Goal: Communication & Community: Answer question/provide support

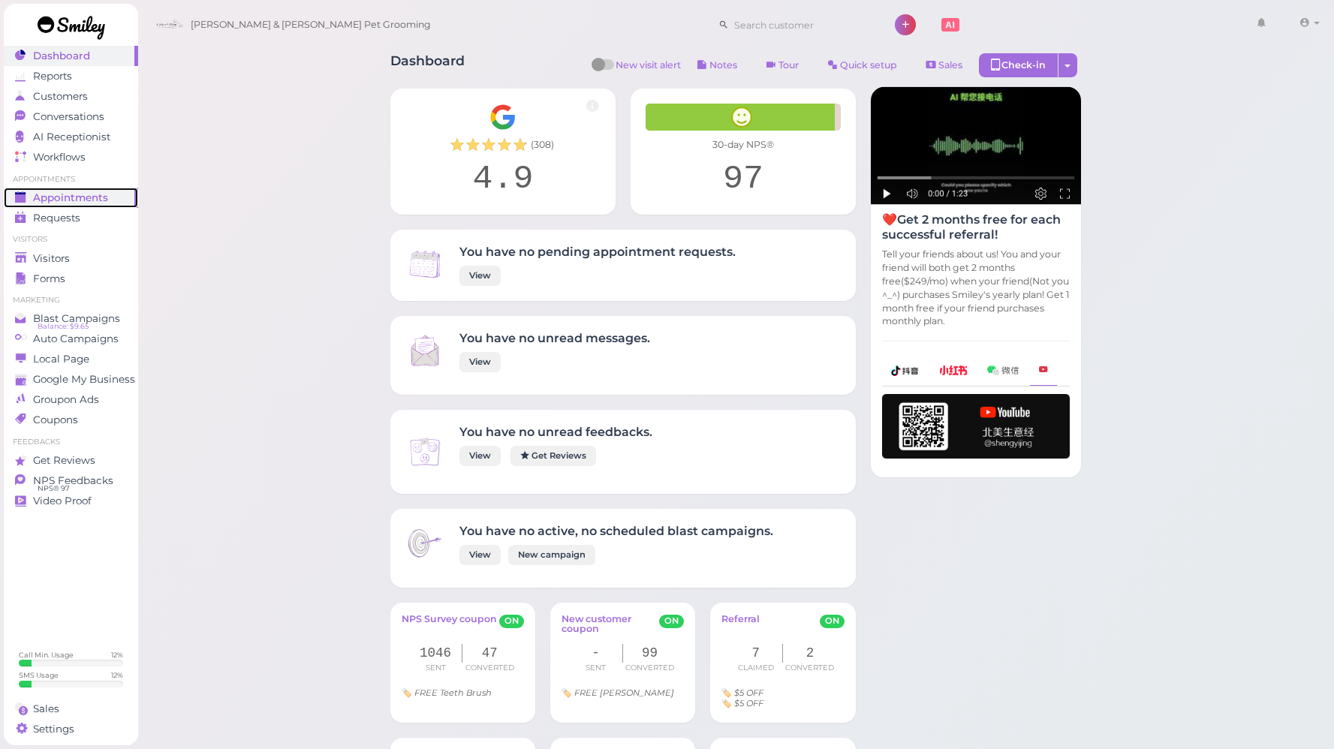
click at [85, 198] on span "Appointments" at bounding box center [70, 197] width 75 height 13
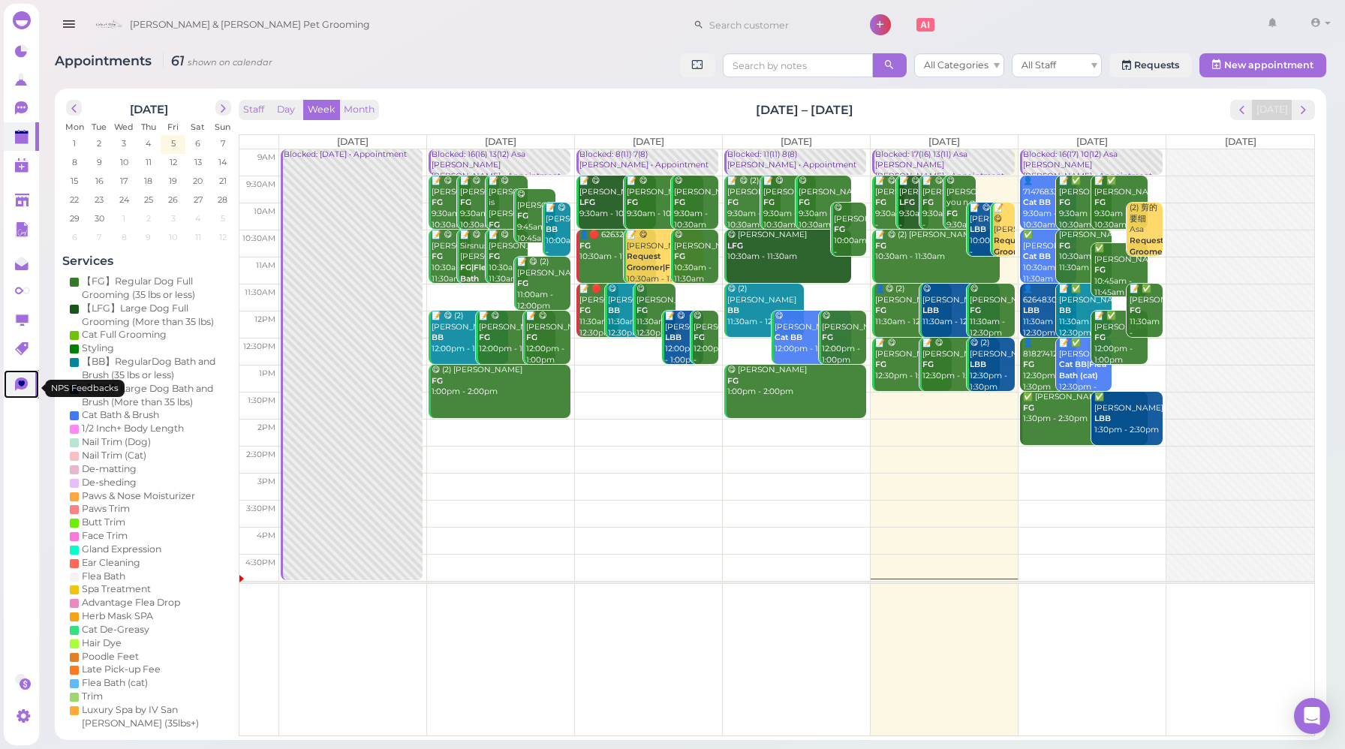
click at [17, 376] on link at bounding box center [21, 384] width 35 height 29
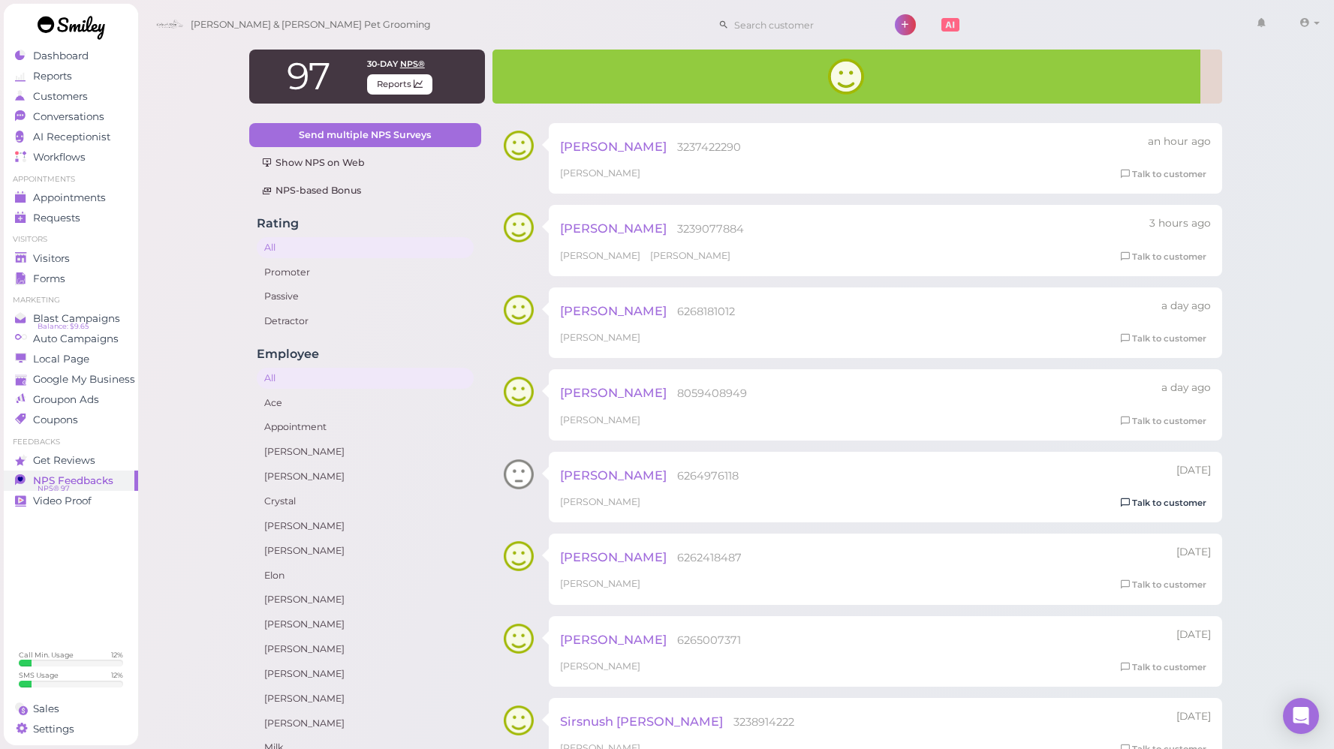
click at [1170, 507] on link "Talk to customer" at bounding box center [1163, 503] width 95 height 16
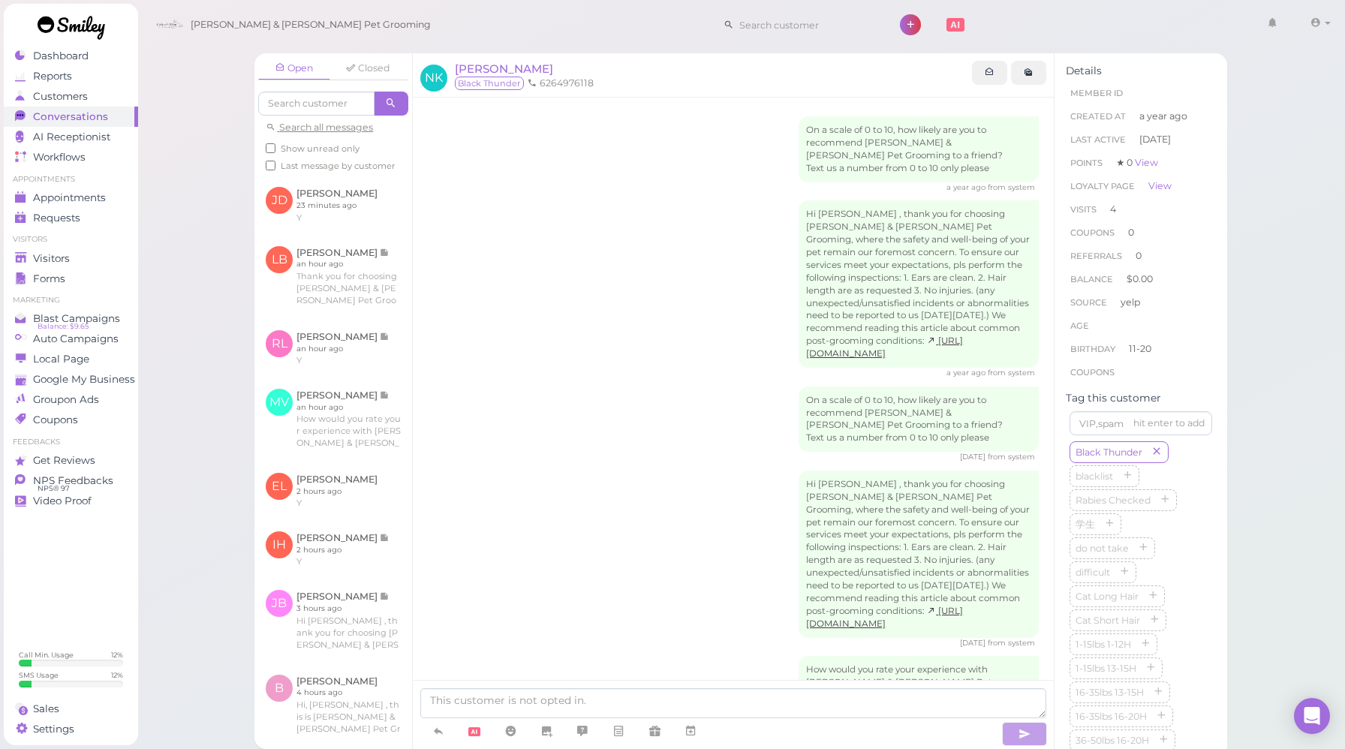
scroll to position [640, 0]
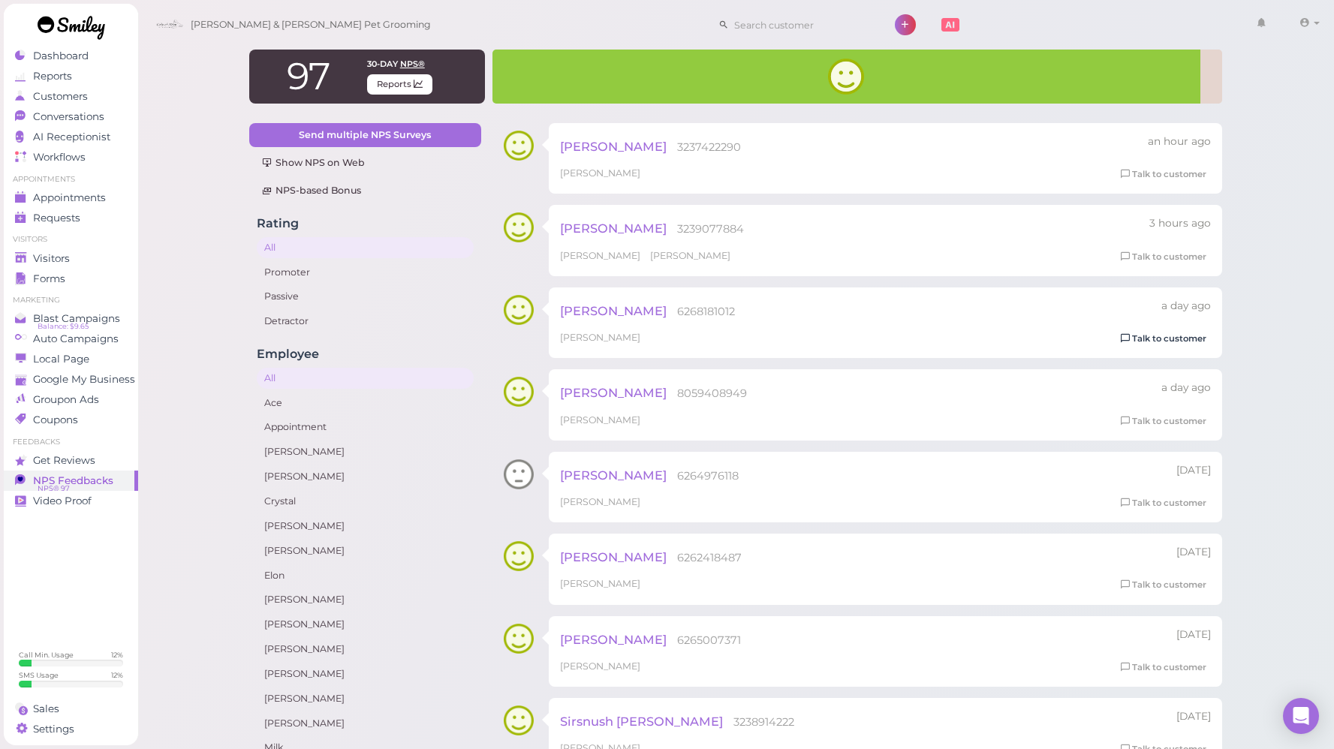
click at [1144, 342] on link "Talk to customer" at bounding box center [1163, 339] width 95 height 16
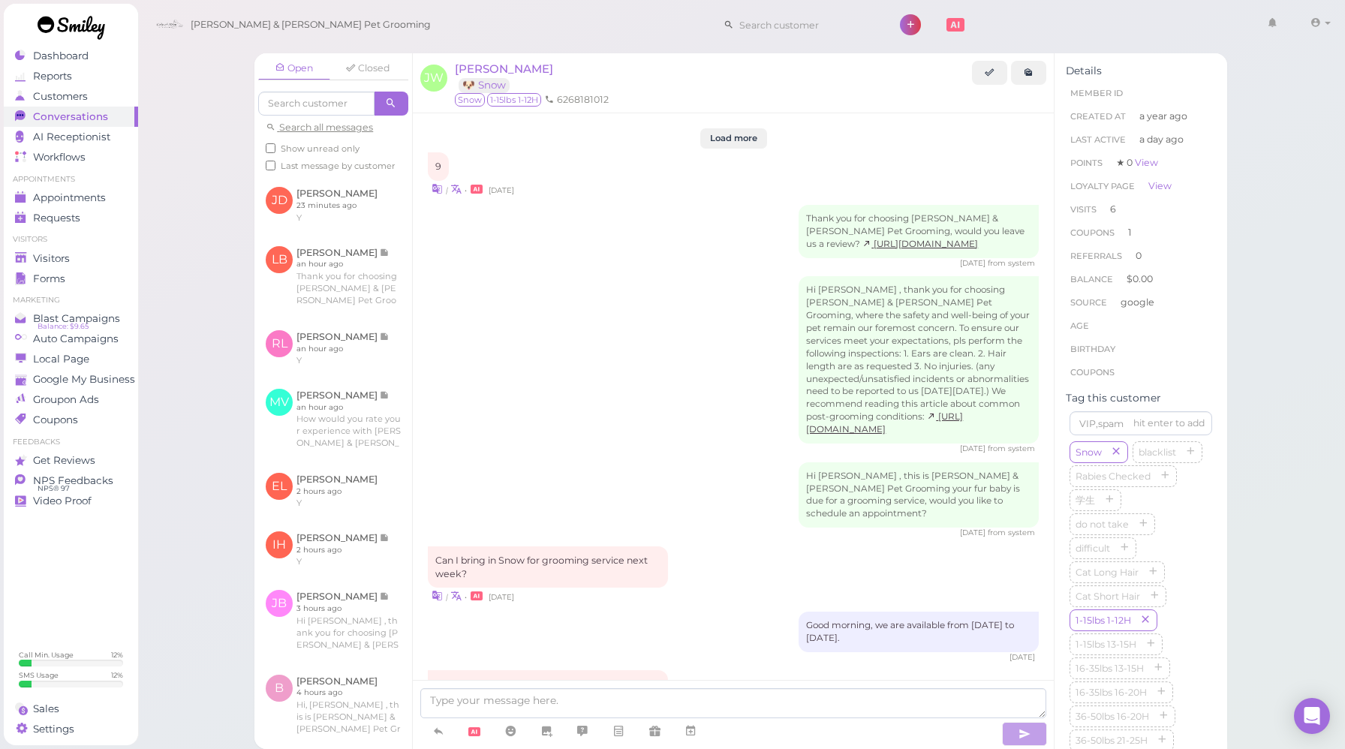
scroll to position [1669, 0]
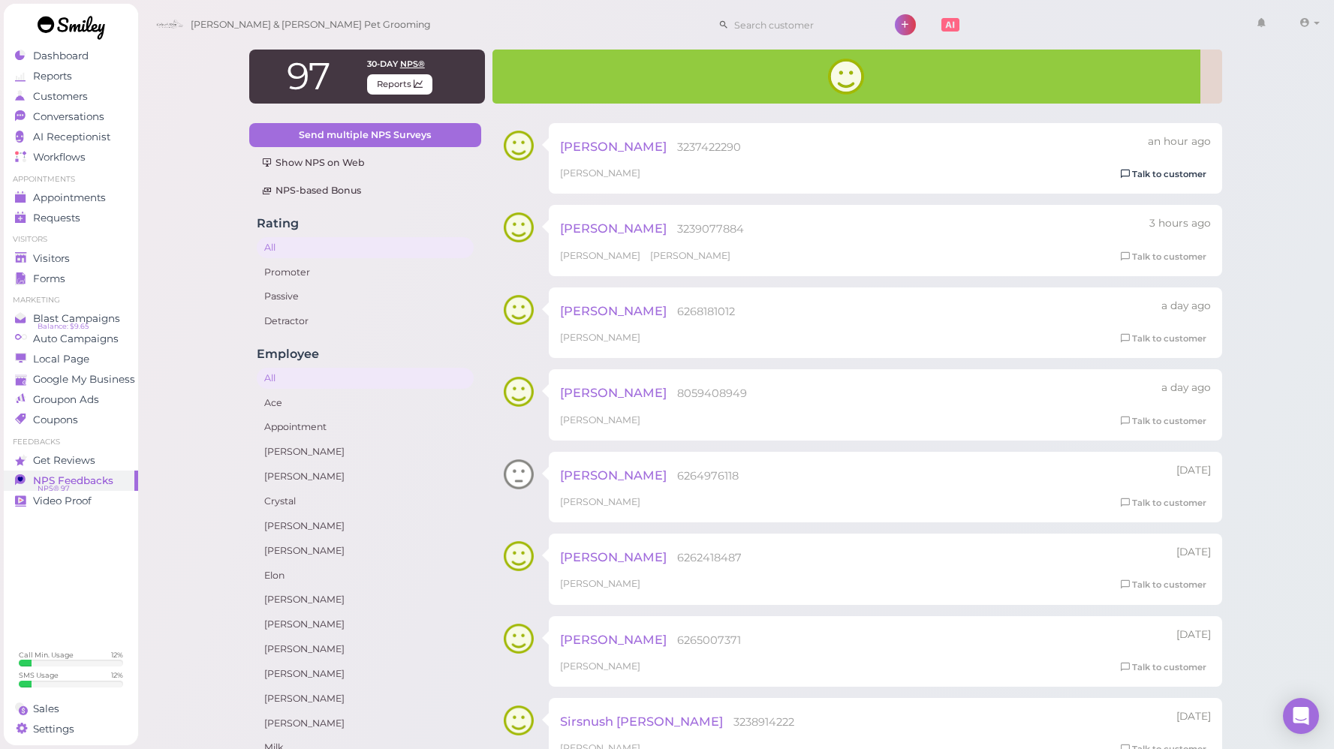
click at [1155, 180] on link "Talk to customer" at bounding box center [1163, 175] width 95 height 16
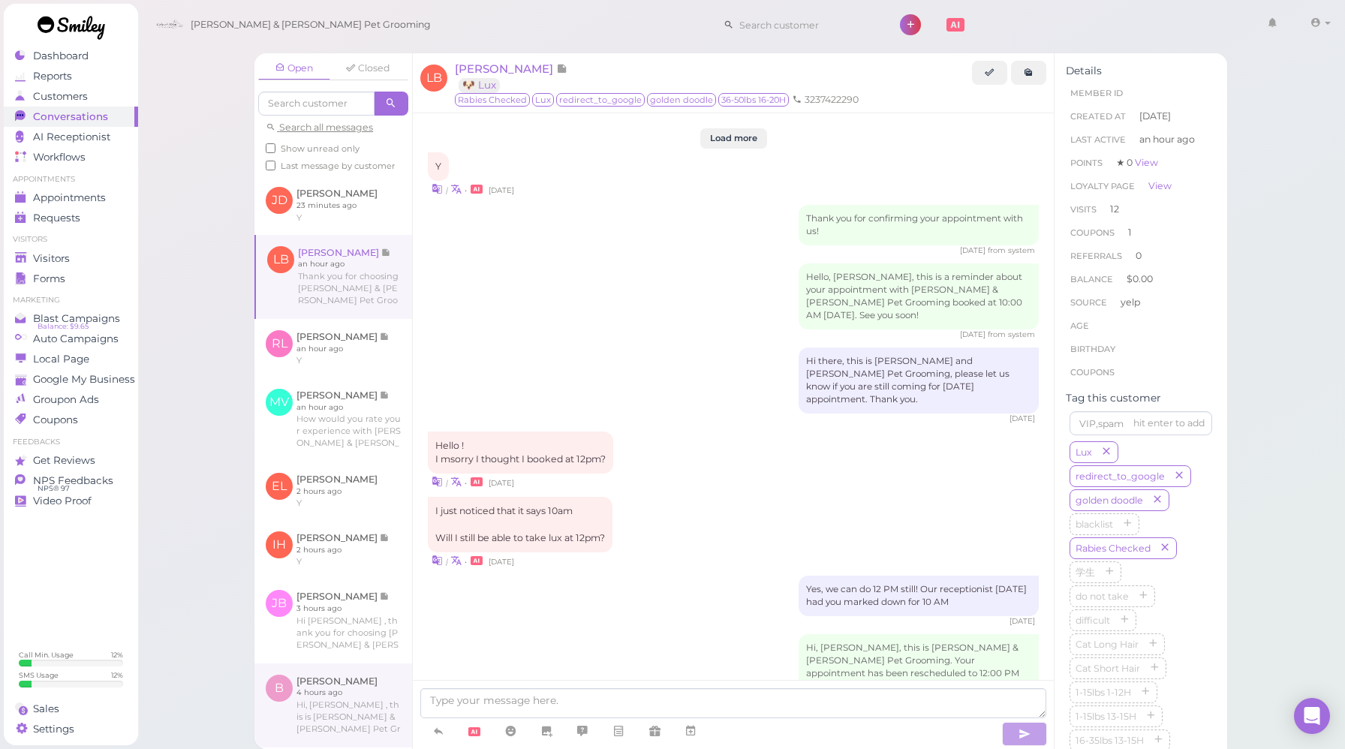
scroll to position [1971, 0]
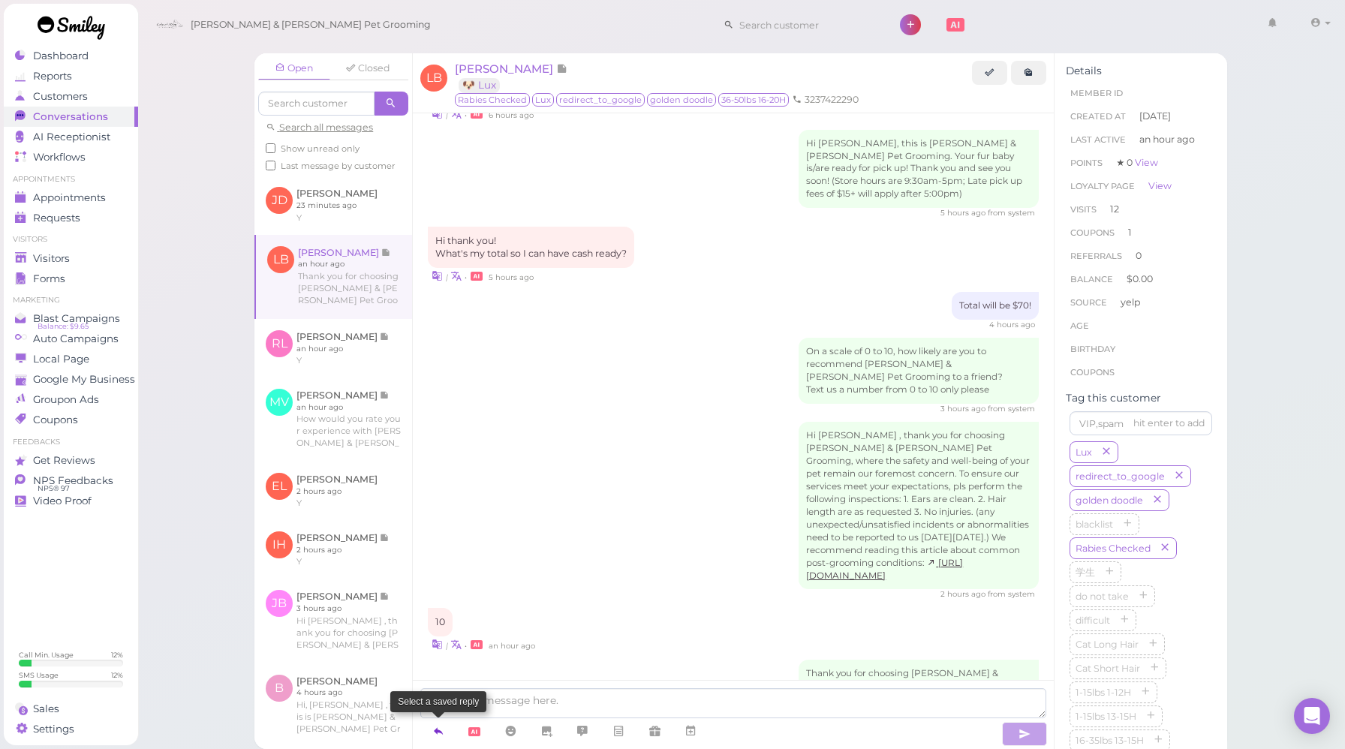
click at [435, 730] on icon at bounding box center [438, 731] width 12 height 15
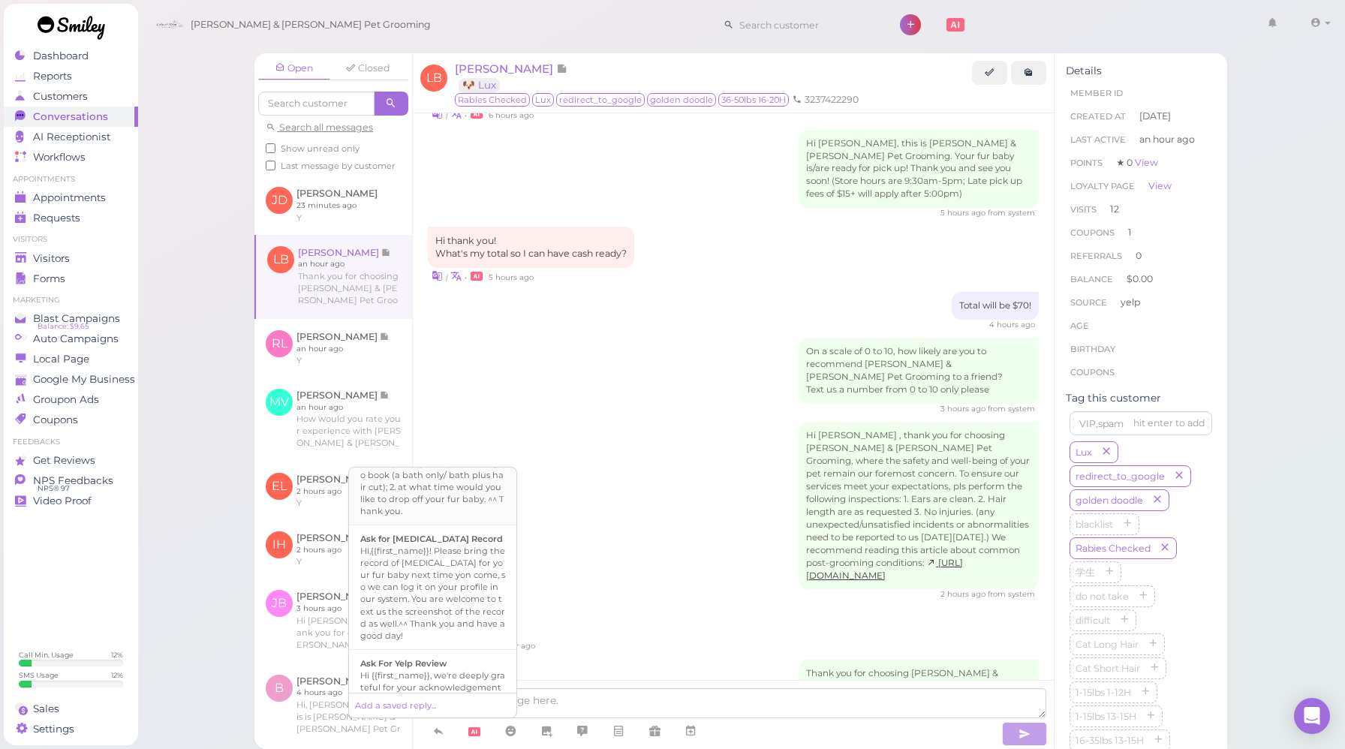
scroll to position [481, 0]
click at [454, 647] on div "Ask For Yelp Review" at bounding box center [432, 653] width 145 height 12
type textarea "Hi {{first_name}}, we're deeply grateful for your acknowledgement of our effort…"
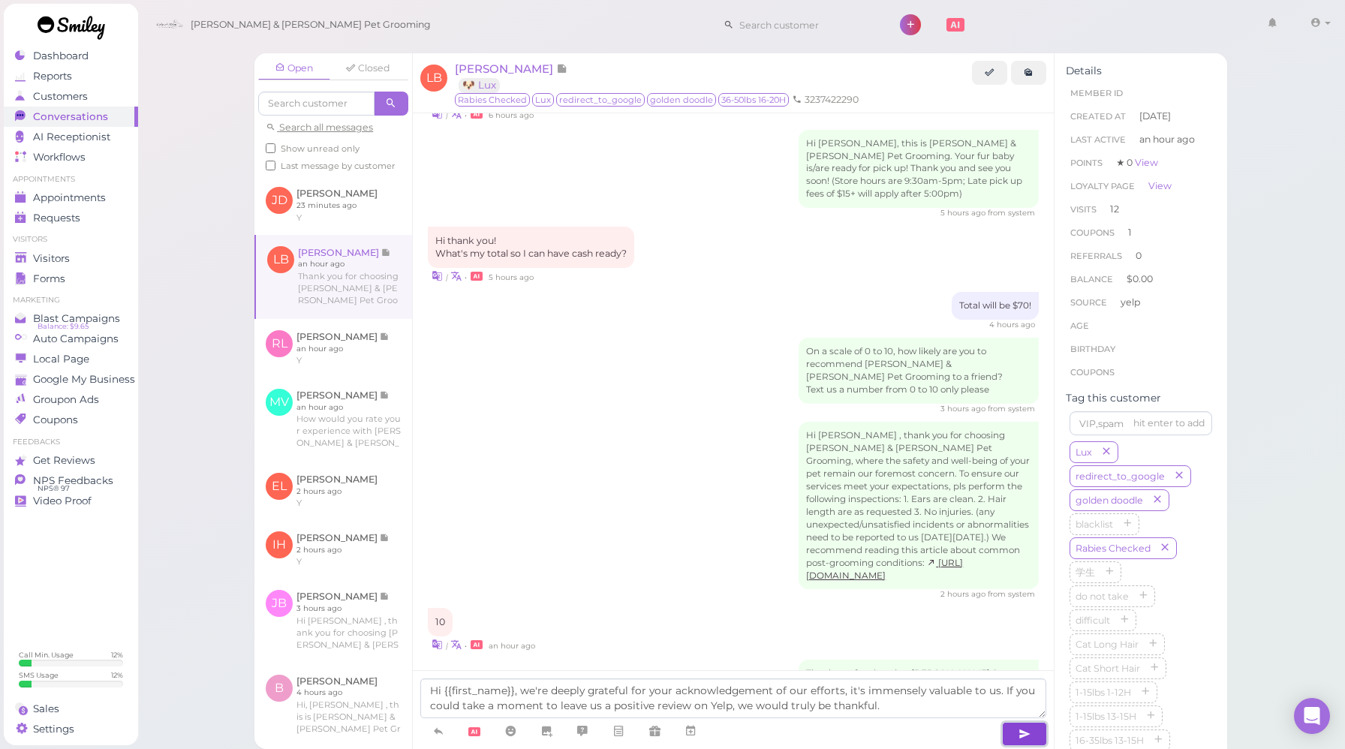
click at [1025, 725] on button "button" at bounding box center [1024, 734] width 45 height 24
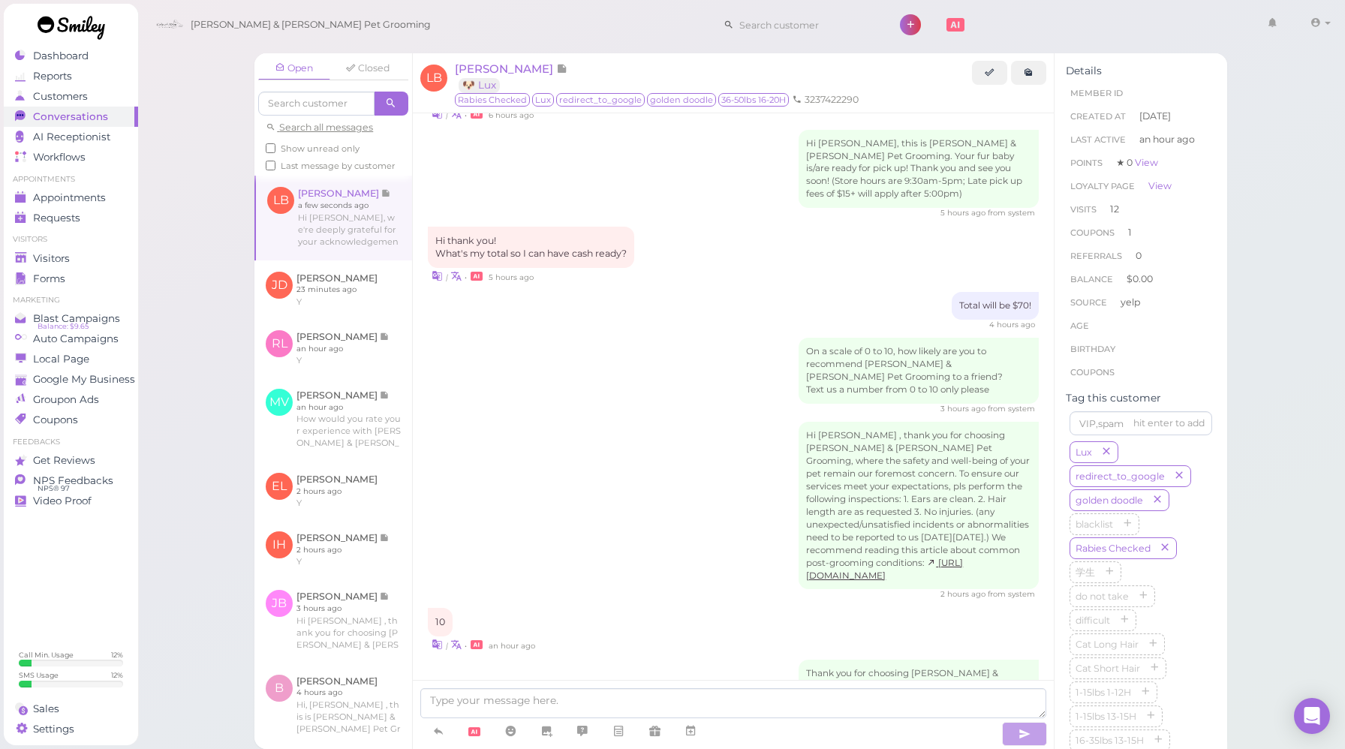
scroll to position [2057, 0]
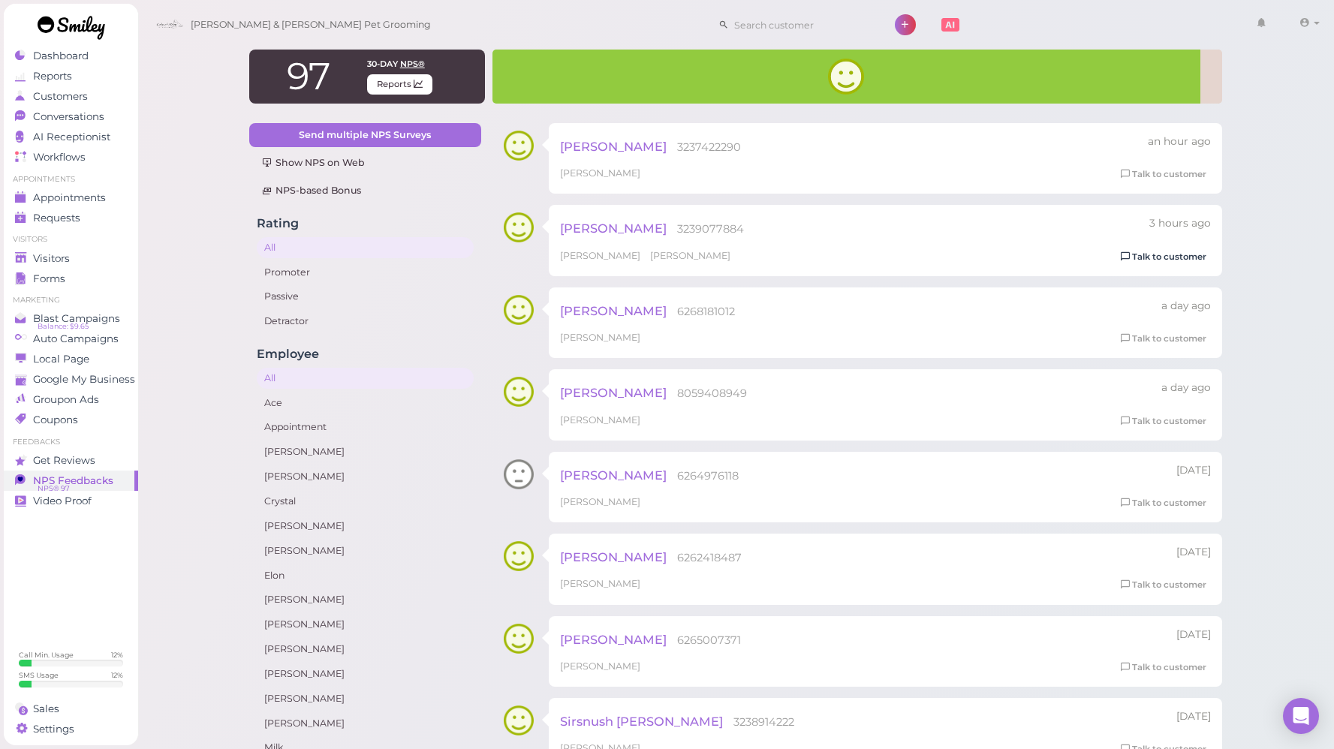
click at [1140, 257] on link "Talk to customer" at bounding box center [1163, 257] width 95 height 16
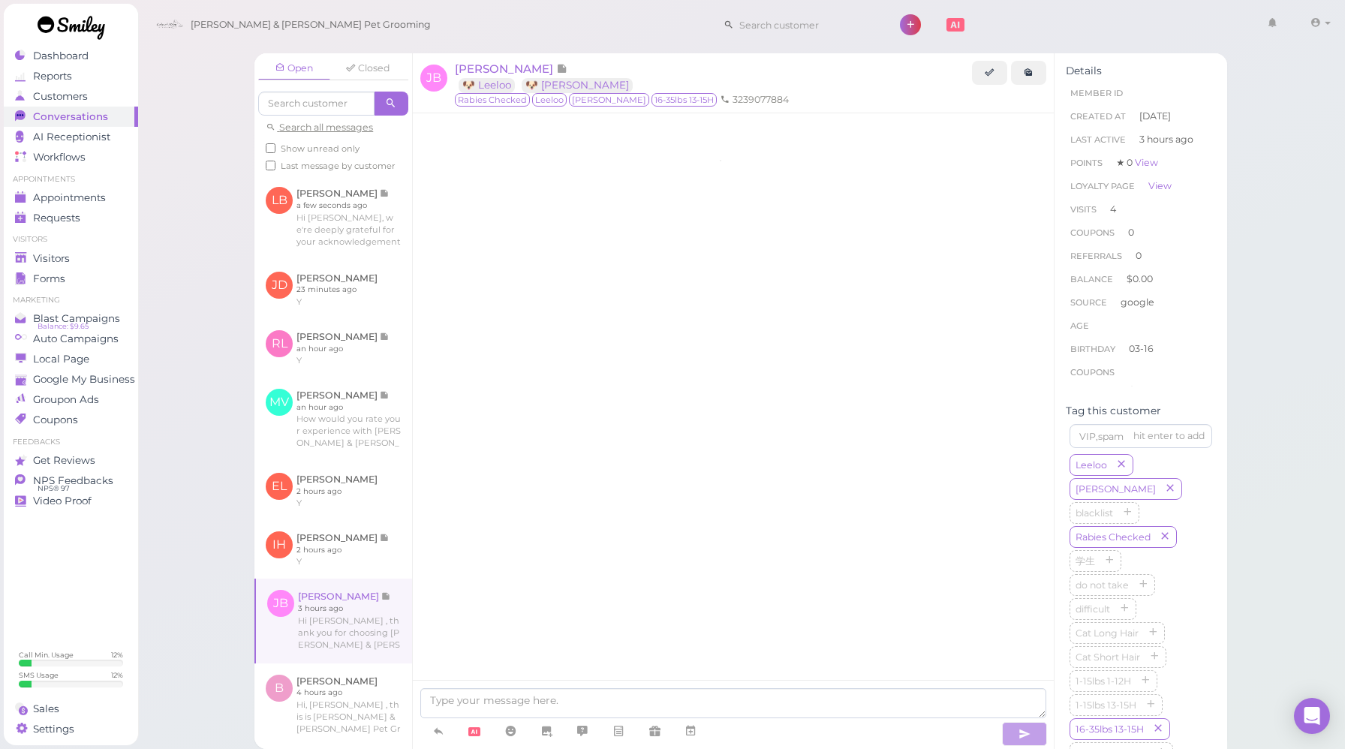
scroll to position [1791, 0]
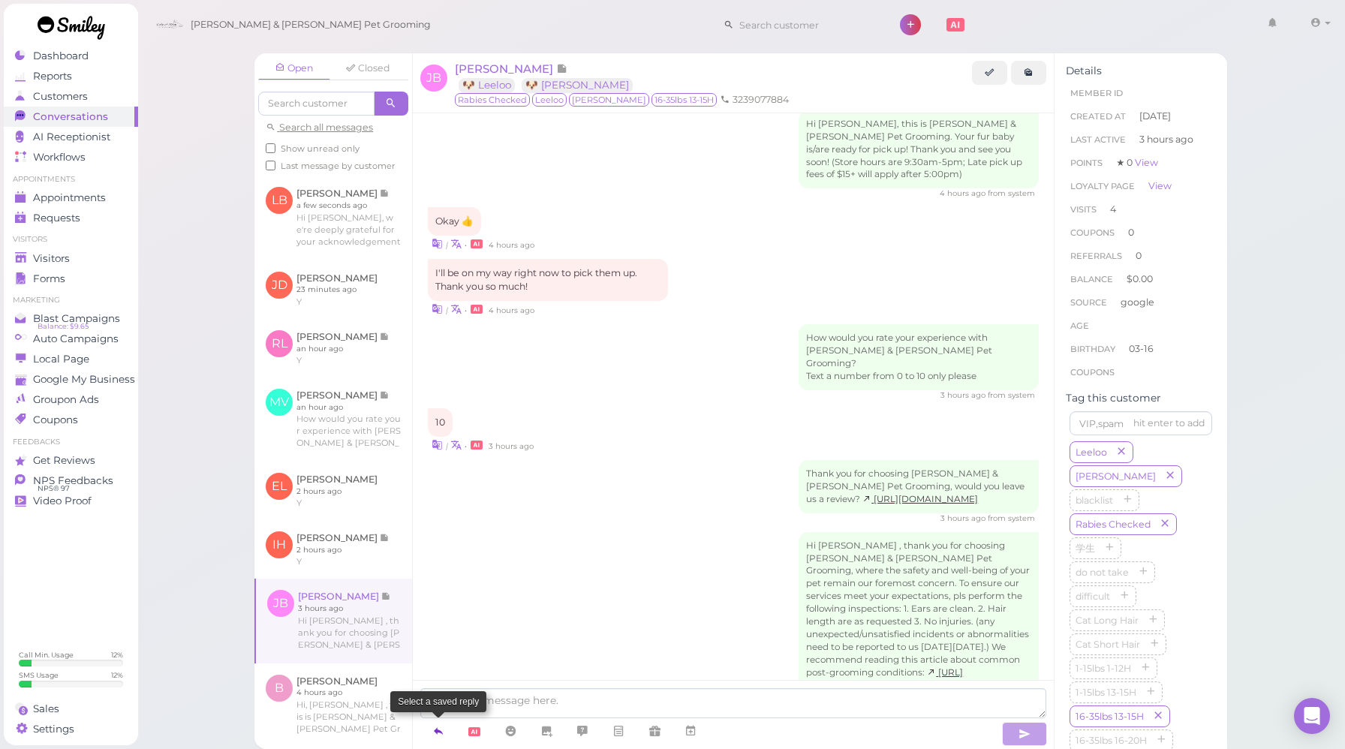
click at [444, 735] on icon at bounding box center [438, 731] width 12 height 15
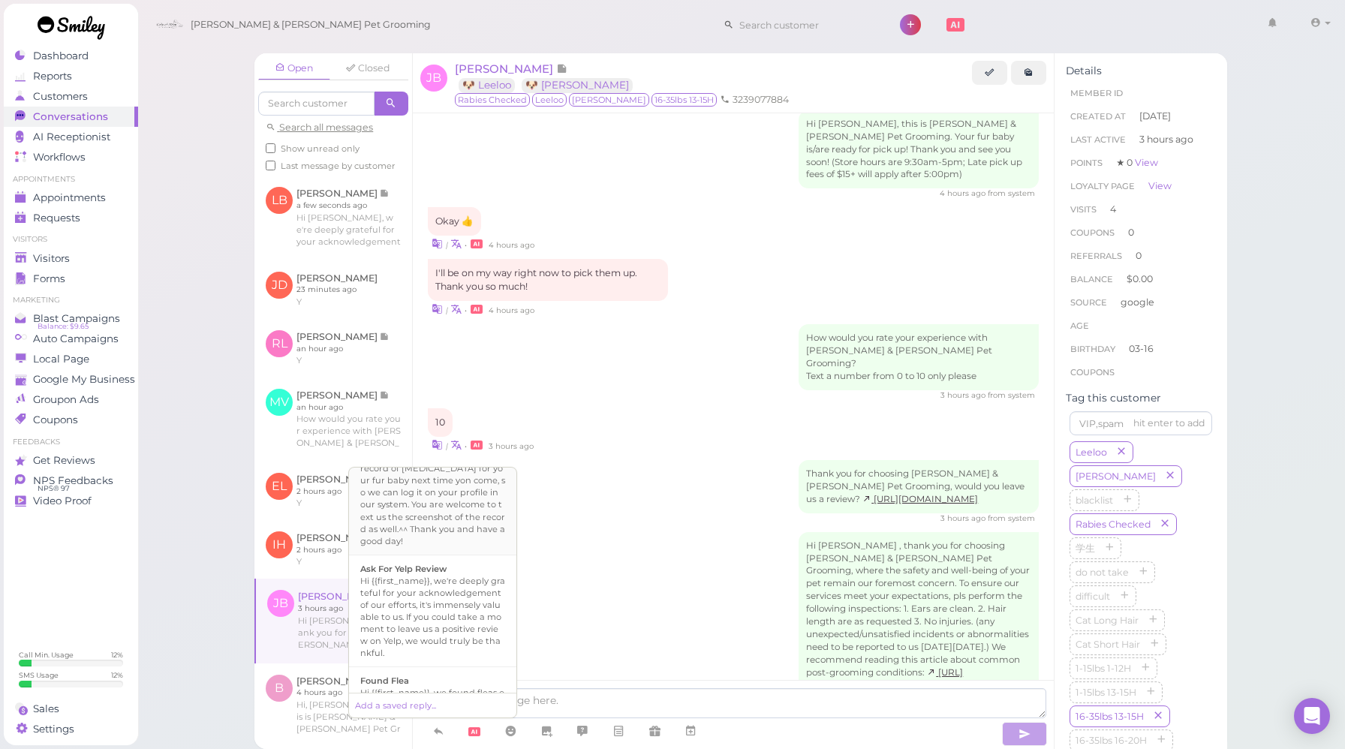
scroll to position [567, 0]
click at [461, 573] on div "Hi {{first_name}}, we're deeply grateful for your acknowledgement of our effort…" at bounding box center [432, 615] width 145 height 84
type textarea "Hi {{first_name}}, we're deeply grateful for your acknowledgement of our effort…"
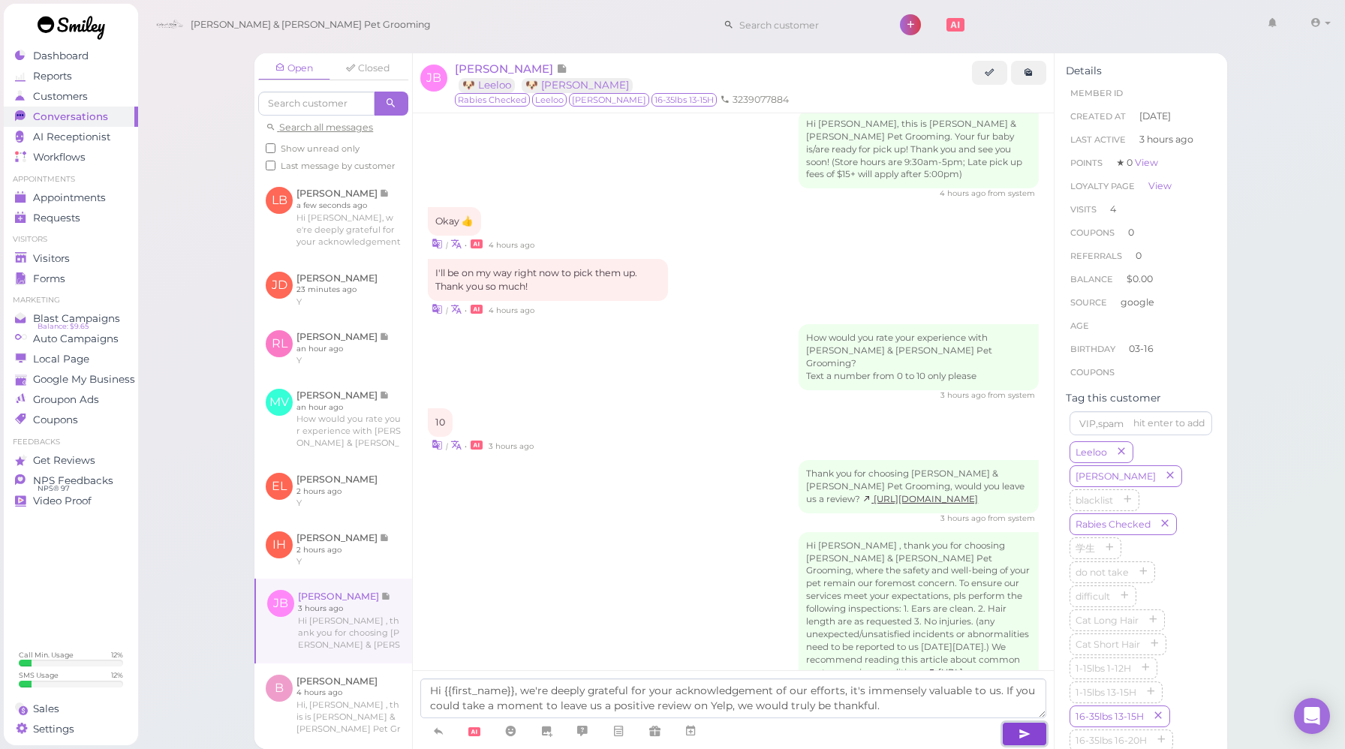
click at [1041, 736] on button "button" at bounding box center [1024, 734] width 45 height 24
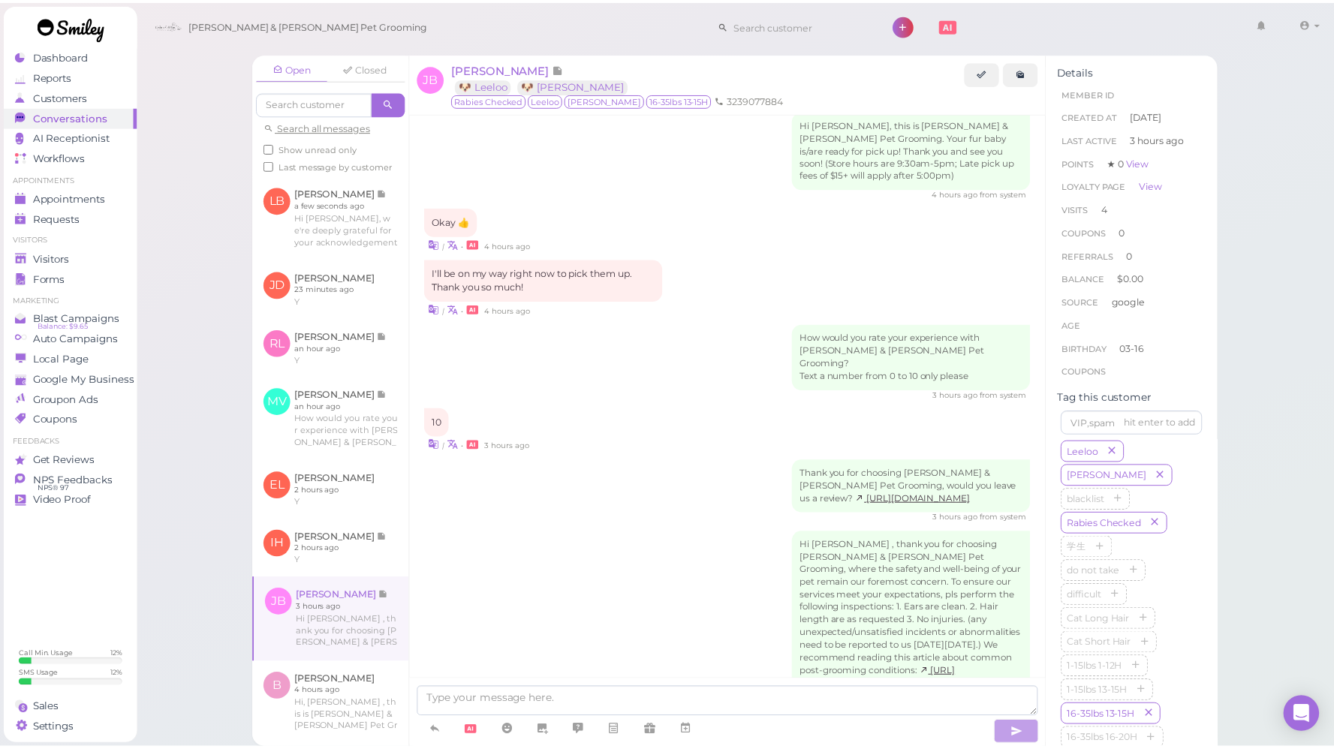
scroll to position [1877, 0]
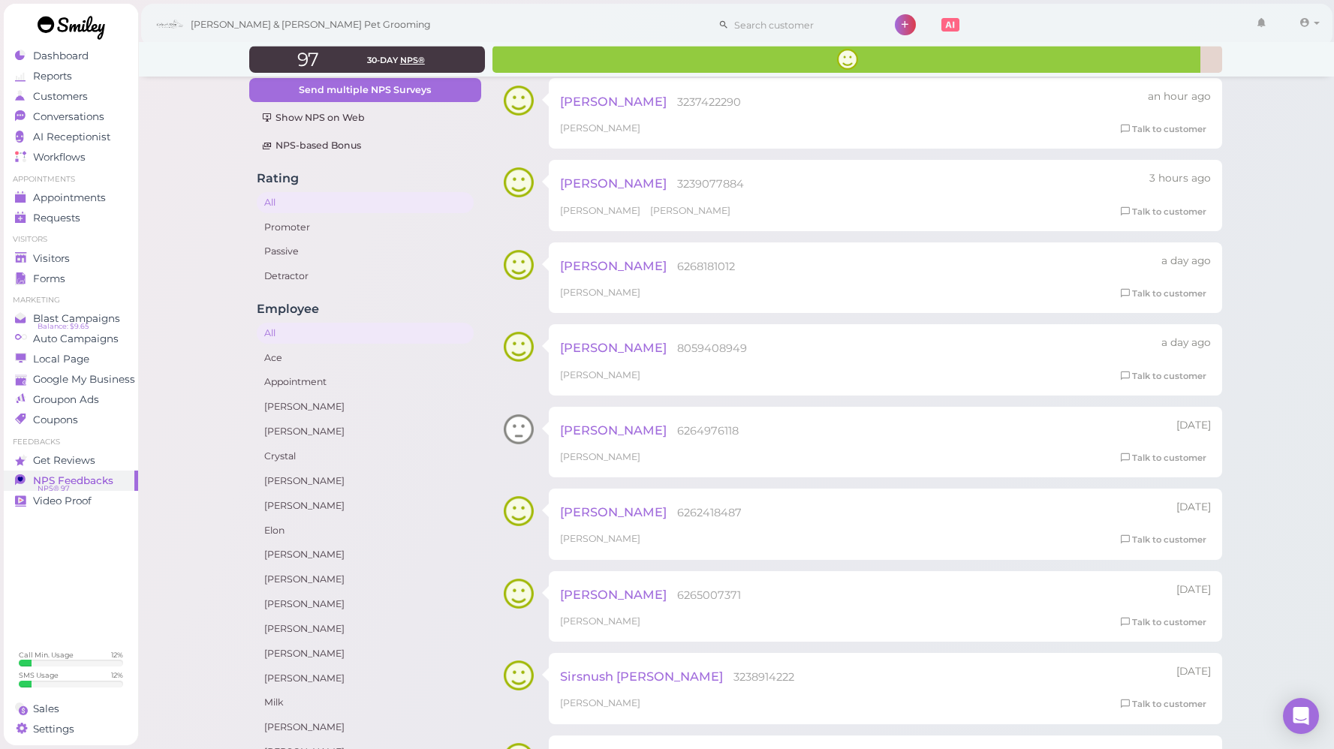
scroll to position [47, 0]
click at [1154, 296] on link "Talk to customer" at bounding box center [1163, 292] width 95 height 16
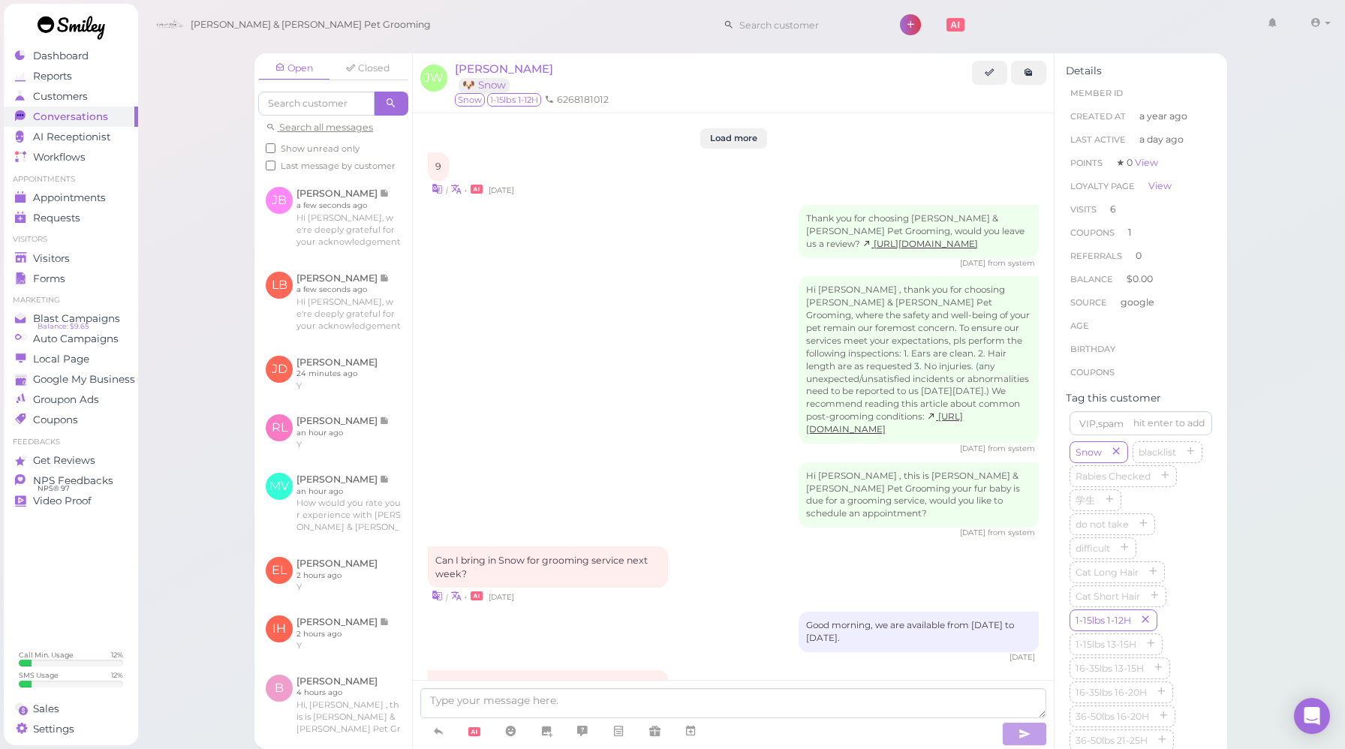
scroll to position [1669, 0]
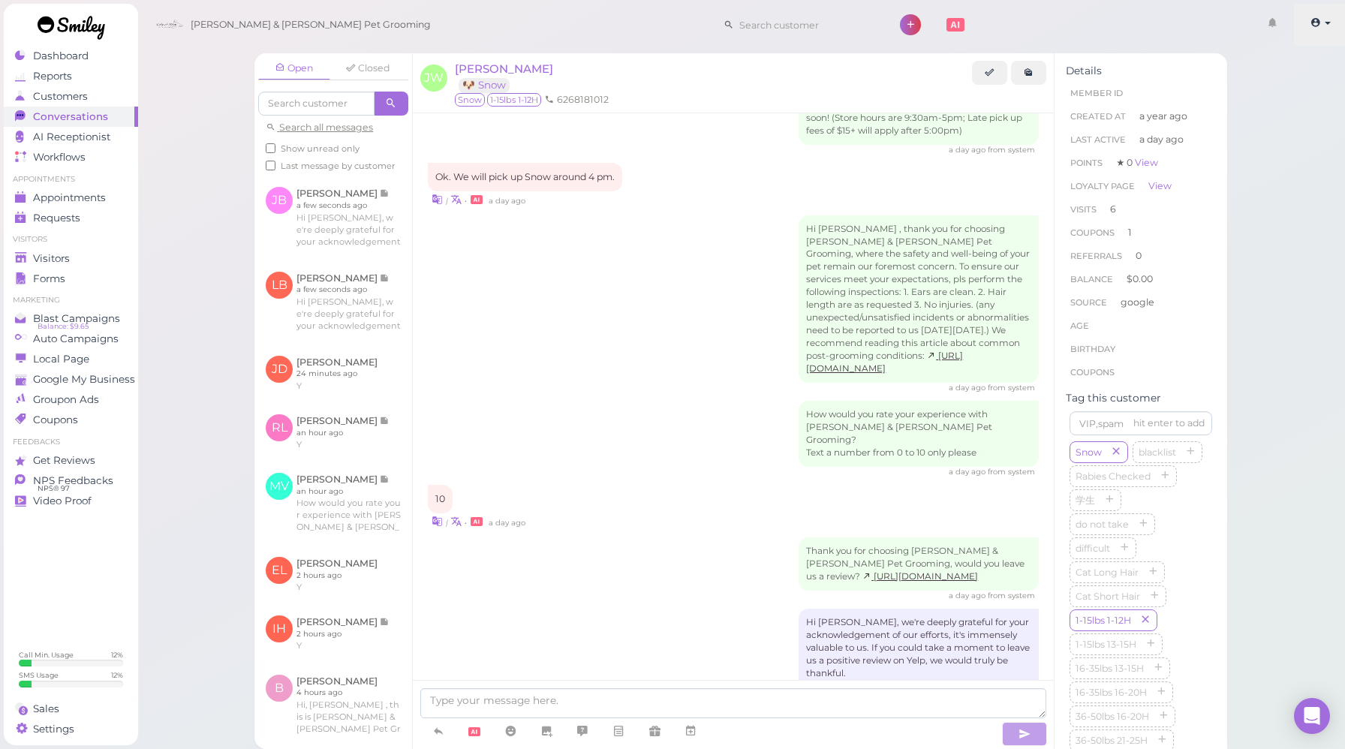
click at [1317, 27] on icon at bounding box center [1316, 23] width 11 height 14
click at [1277, 114] on link "Logout" at bounding box center [1285, 113] width 122 height 18
